Goal: Information Seeking & Learning: Learn about a topic

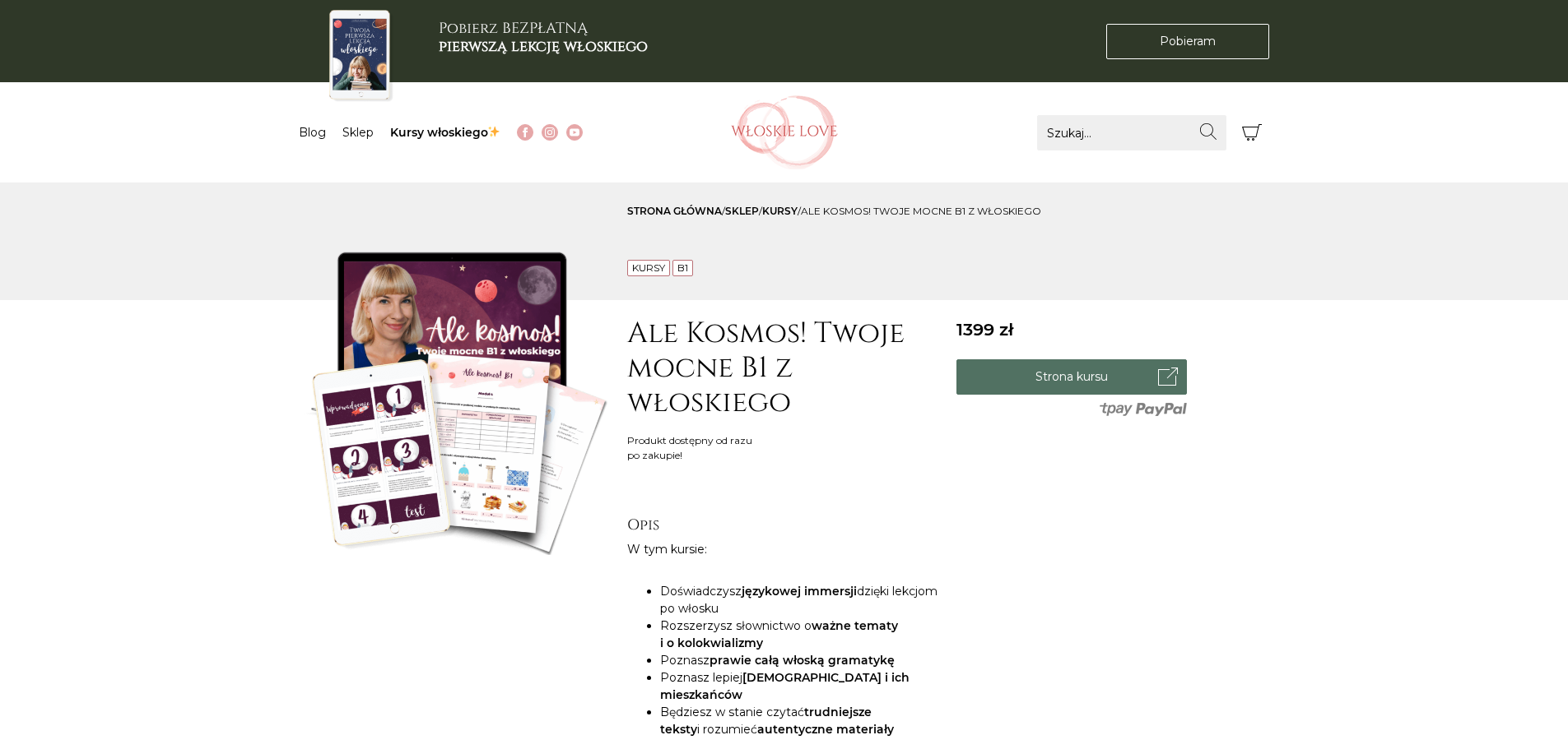
click at [1057, 371] on link "Strona kursu" at bounding box center [1071, 377] width 230 height 35
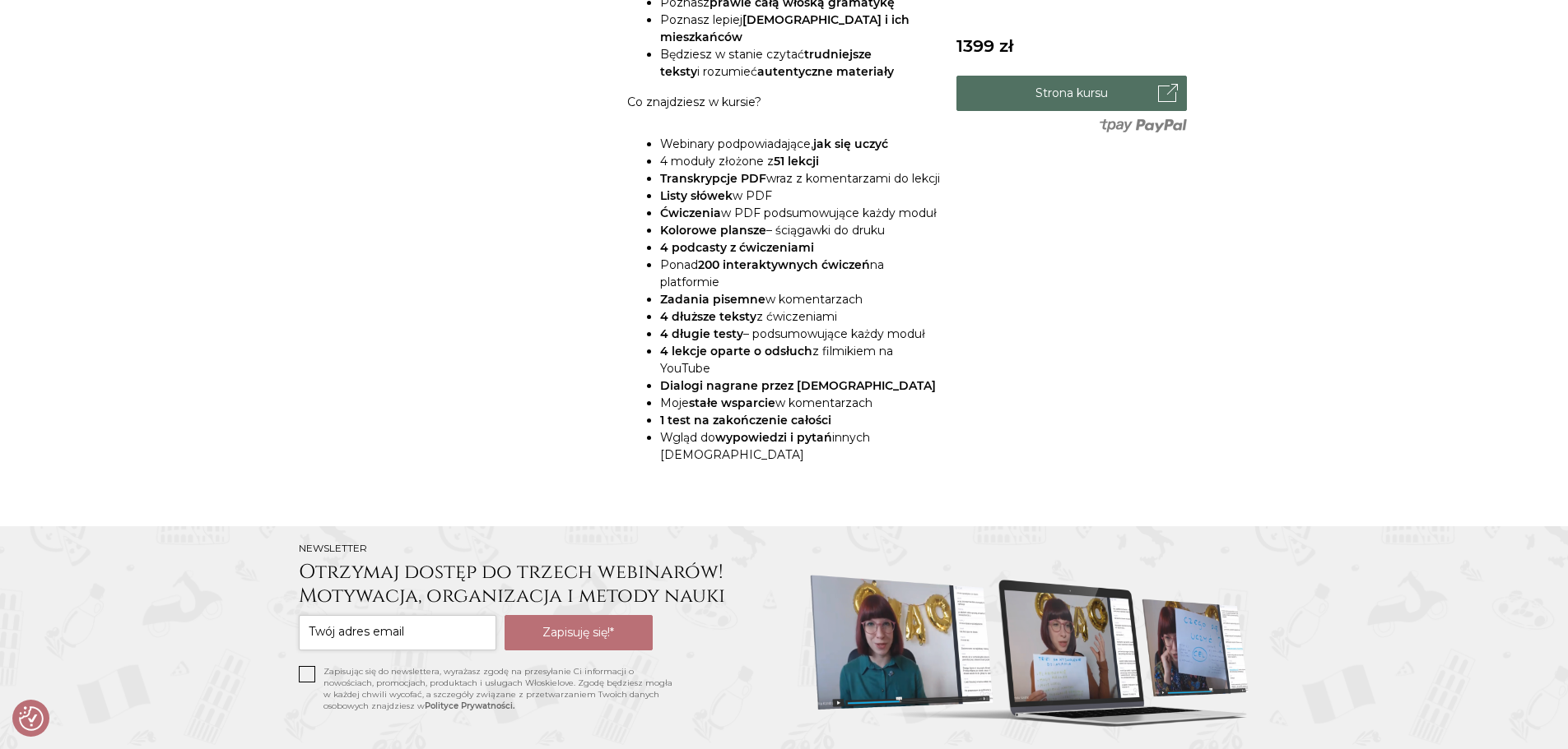
scroll to position [1069, 0]
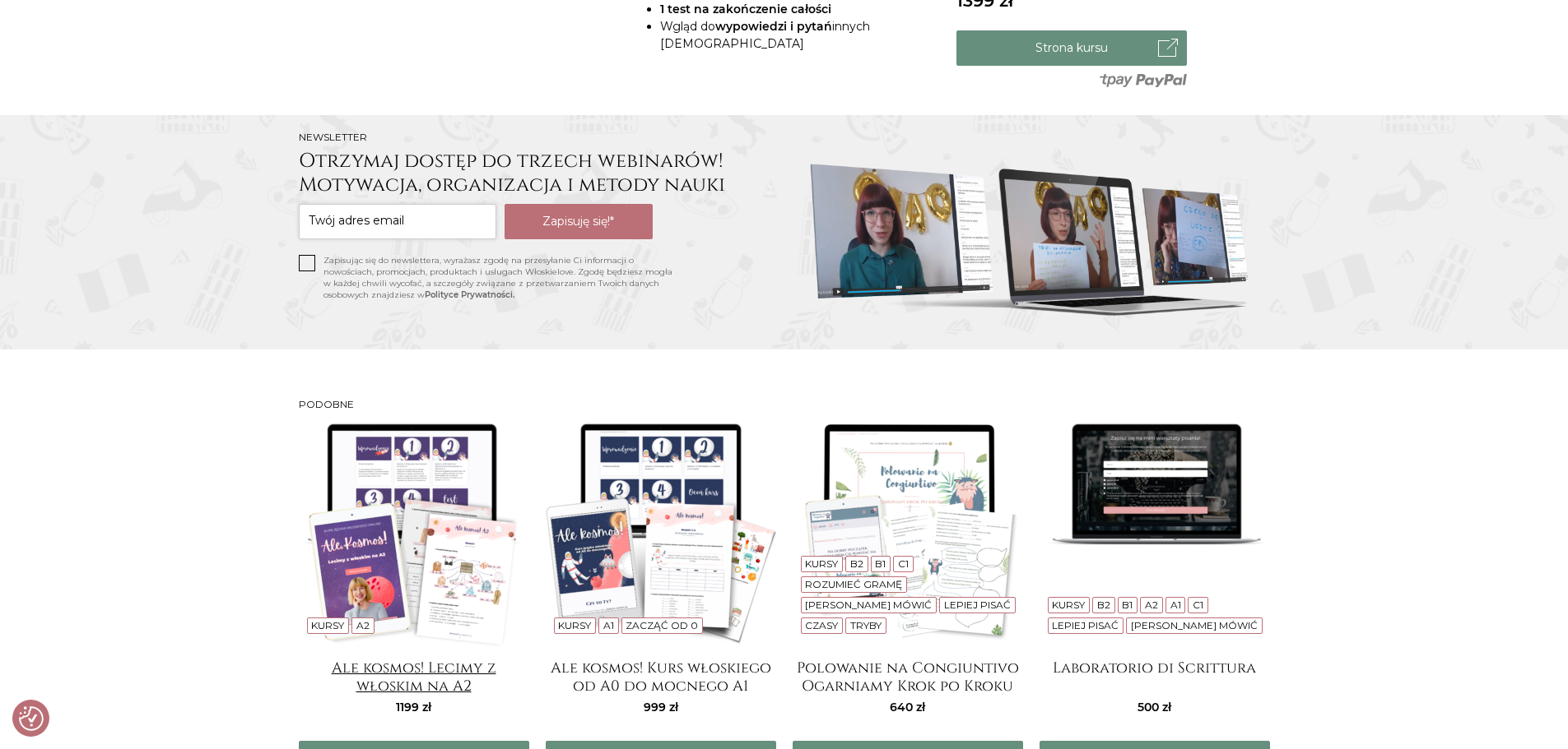
click at [416, 682] on h4 "Ale kosmos! Lecimy z włoskim na A2" at bounding box center [414, 676] width 230 height 33
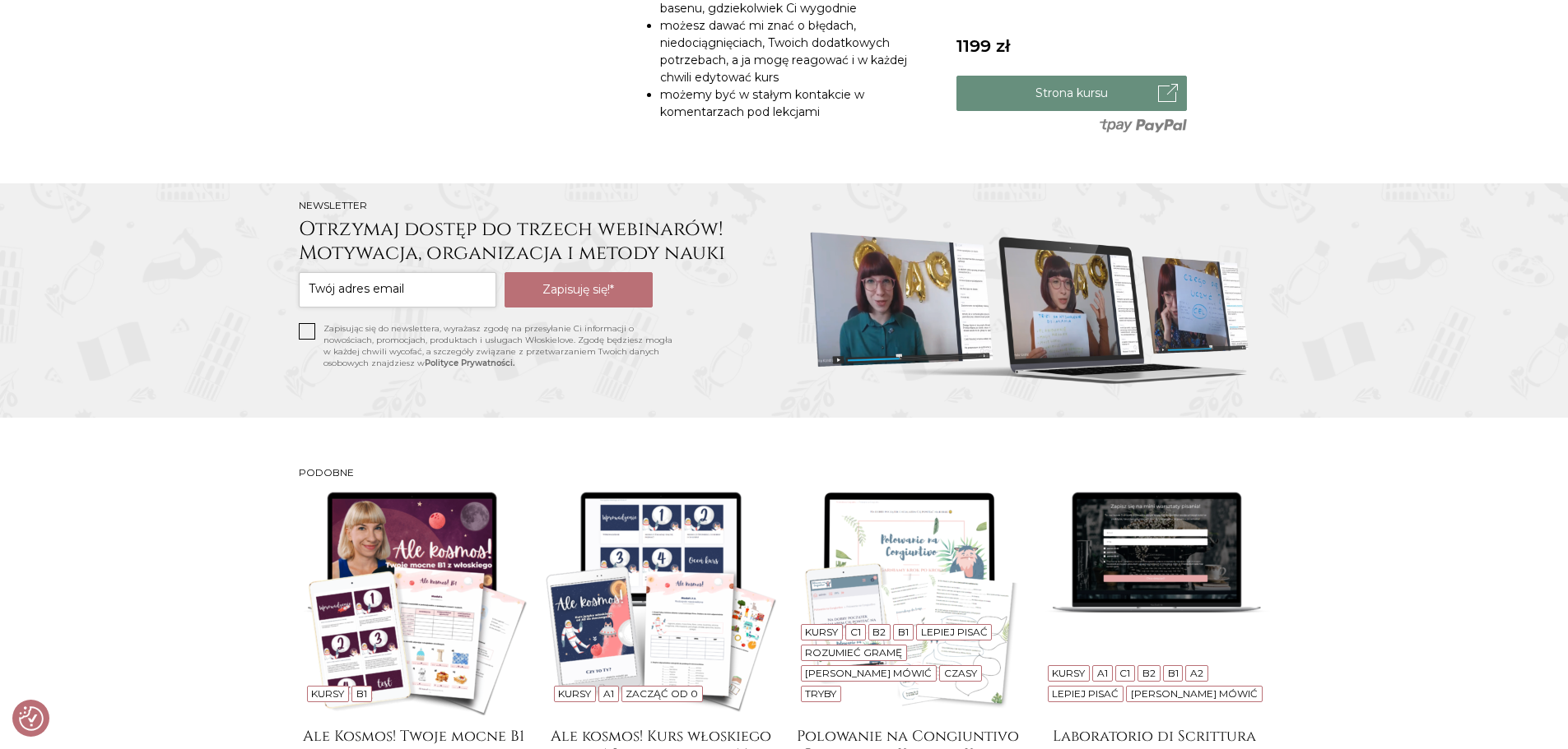
scroll to position [1810, 0]
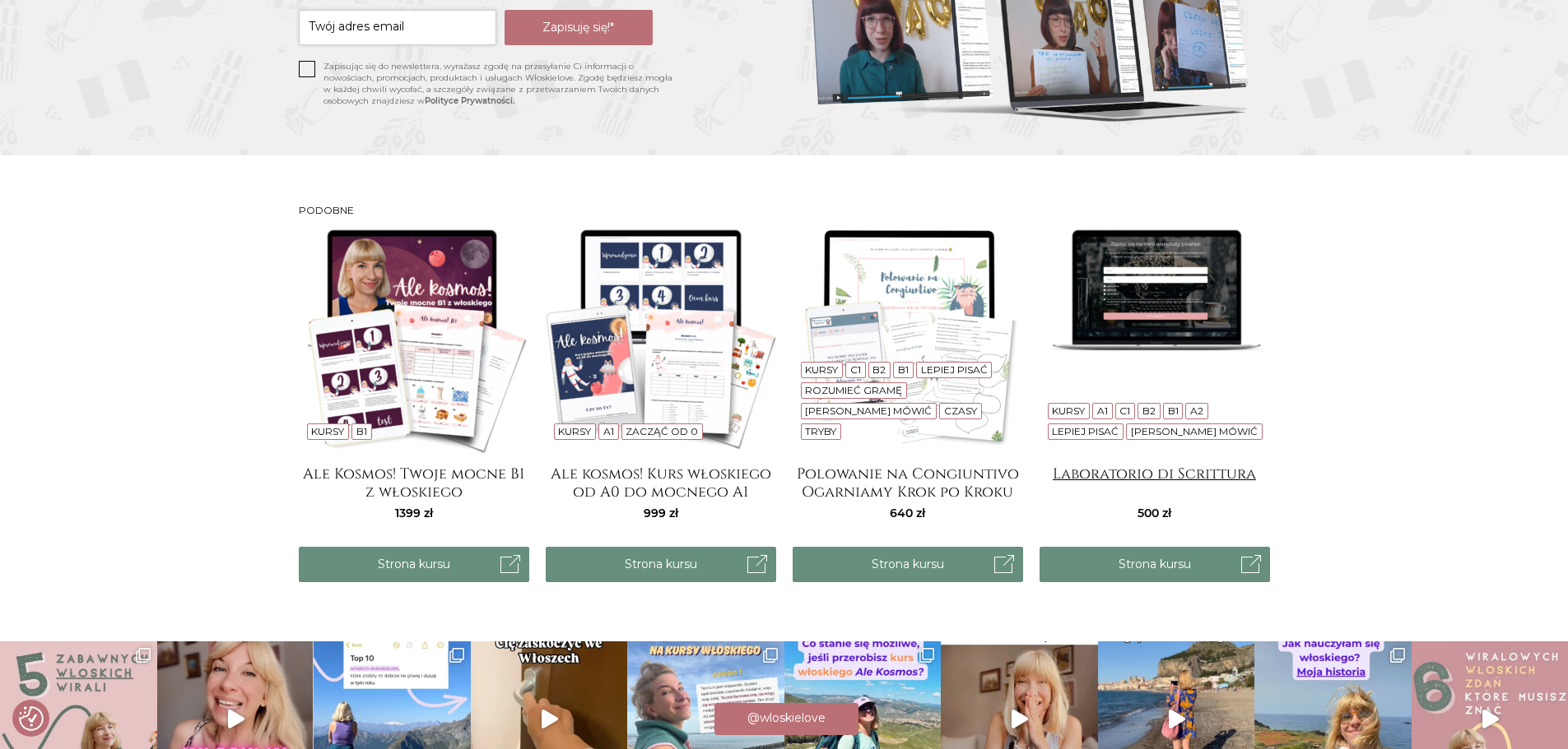
click at [1080, 499] on h4 "Laboratorio di Scrittura" at bounding box center [1155, 482] width 230 height 33
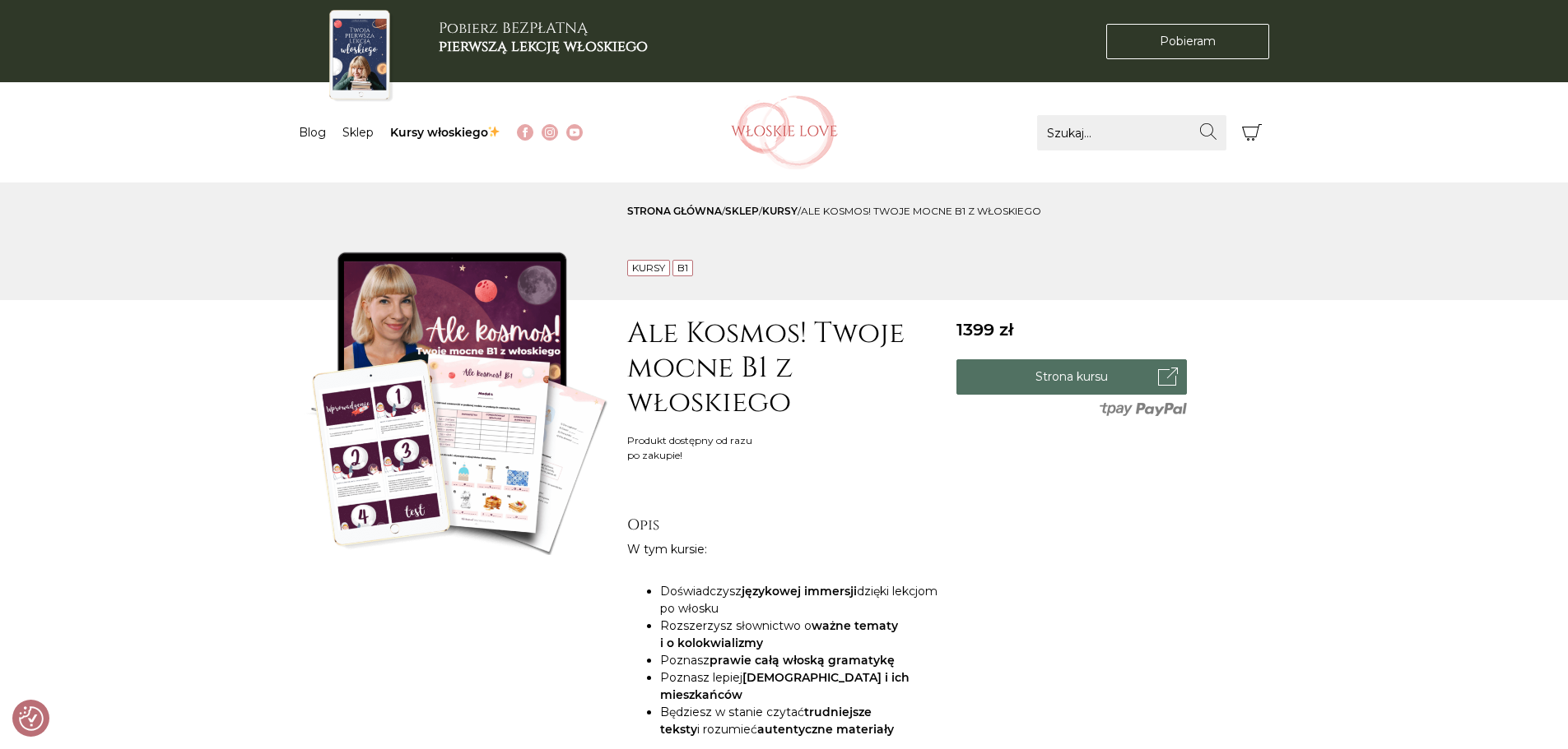
click at [1023, 370] on link "Strona kursu" at bounding box center [1071, 377] width 230 height 35
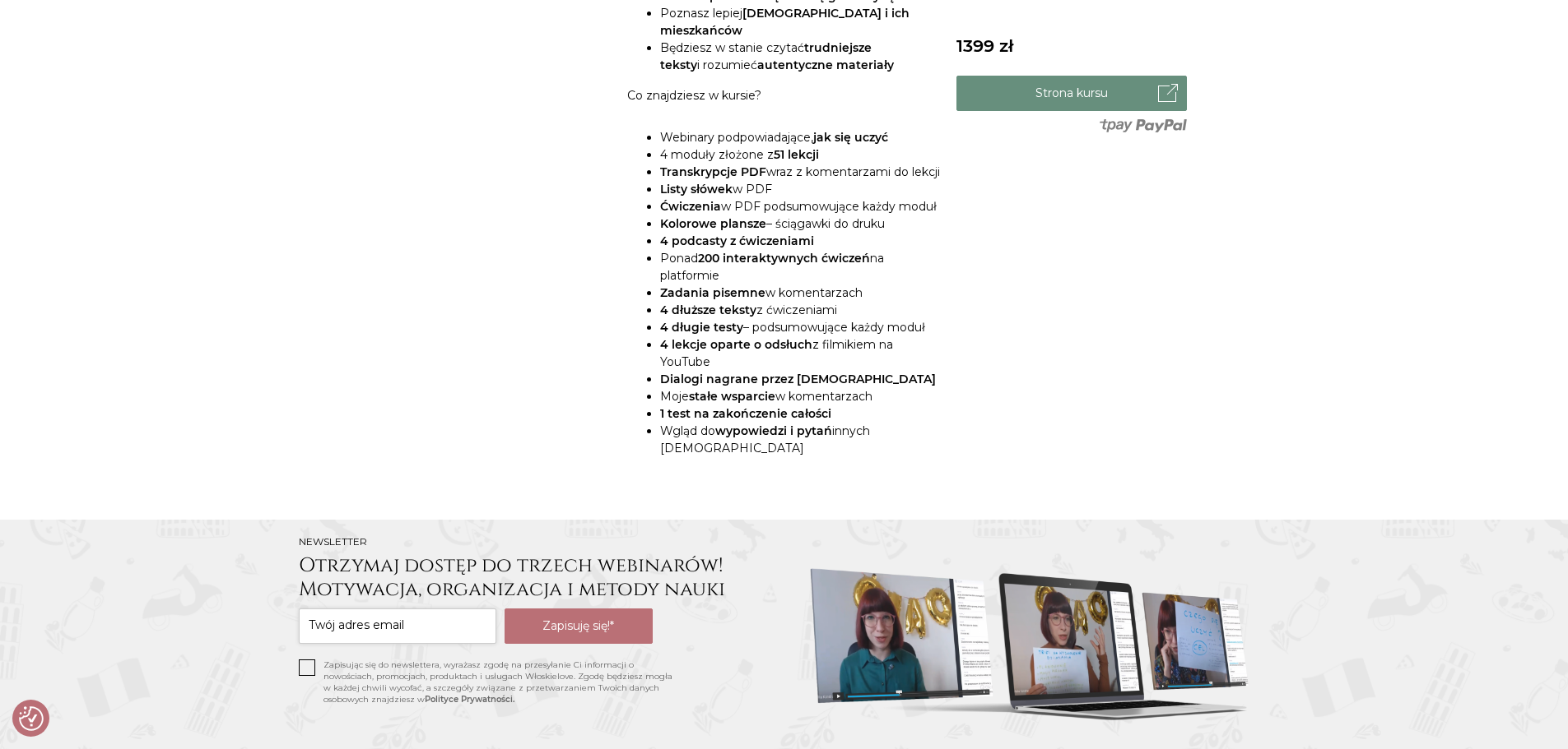
scroll to position [580, 0]
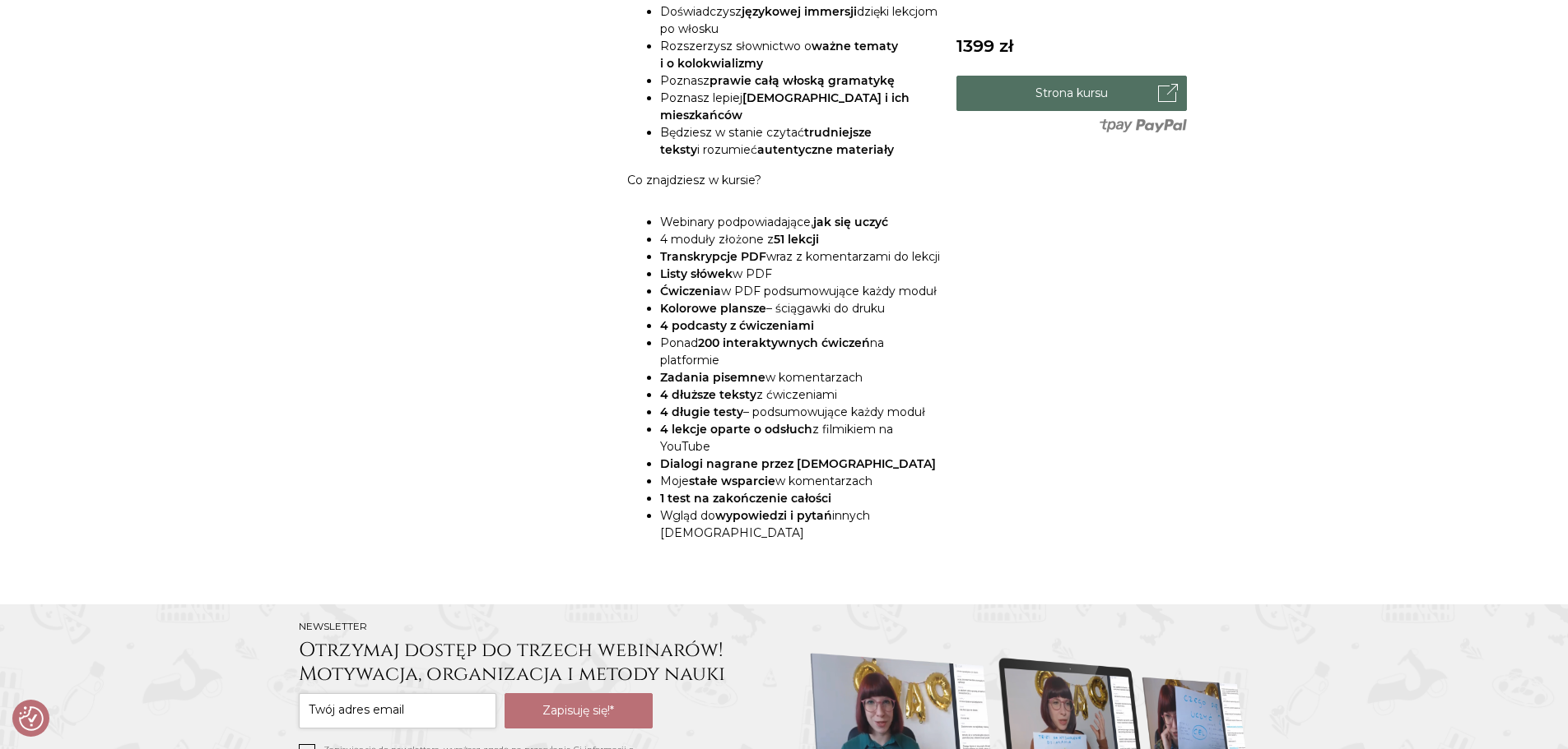
click at [1129, 91] on link "Strona kursu" at bounding box center [1071, 94] width 230 height 35
